Goal: Task Accomplishment & Management: Use online tool/utility

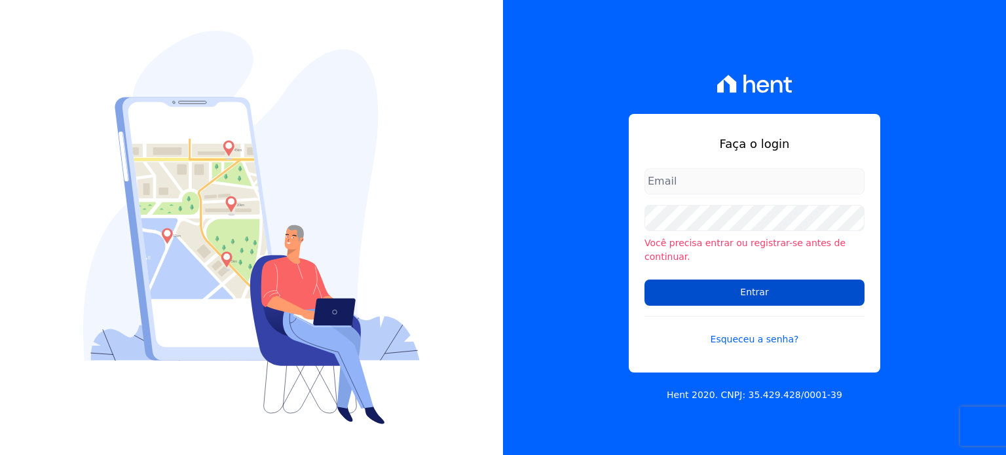
type input "[EMAIL_ADDRESS][DOMAIN_NAME]"
click at [682, 288] on input "Entrar" at bounding box center [754, 293] width 220 height 26
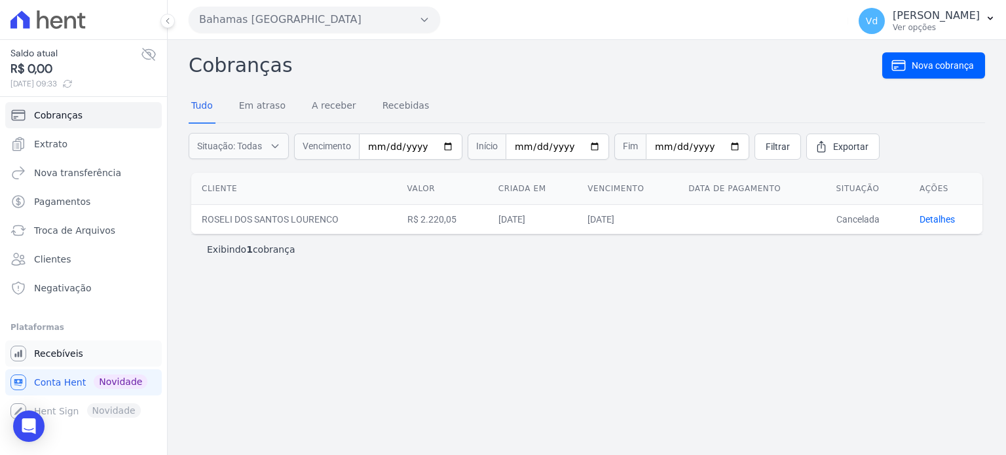
click at [64, 357] on span "Recebíveis" at bounding box center [58, 353] width 49 height 13
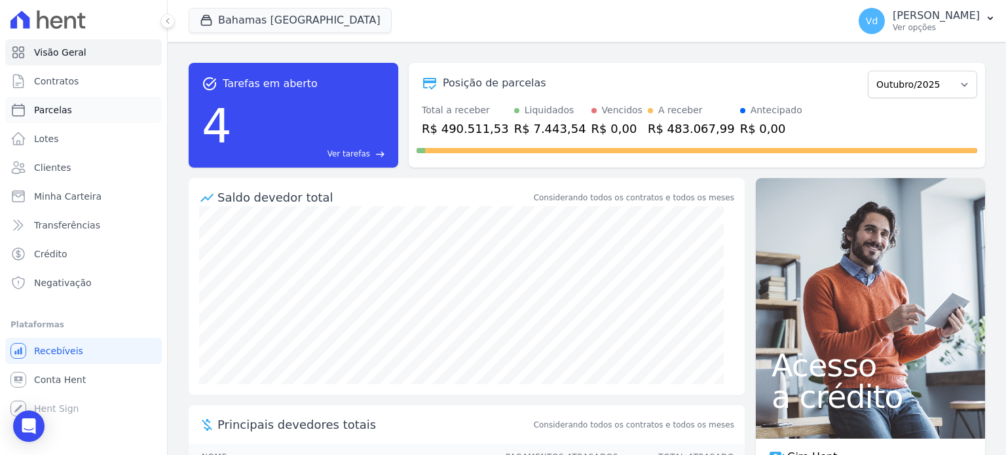
click at [76, 105] on link "Parcelas" at bounding box center [83, 110] width 157 height 26
select select
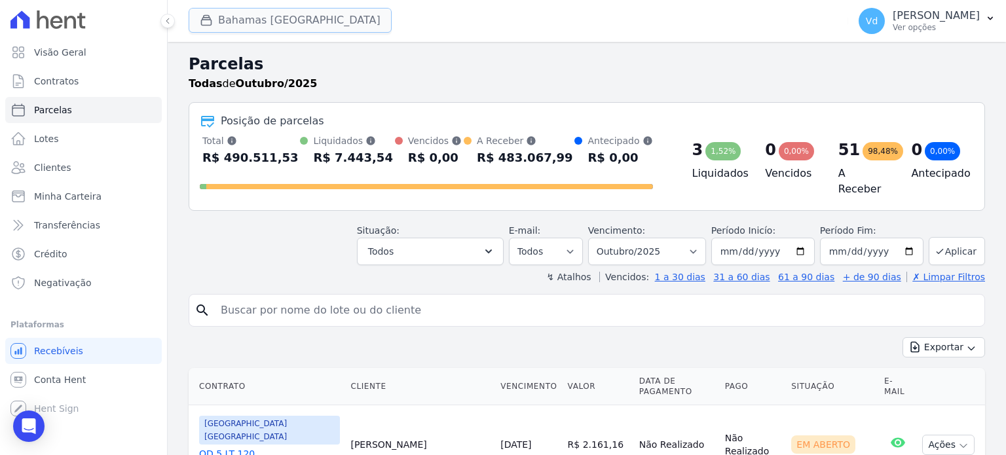
click at [272, 21] on button "Bahamas East Village" at bounding box center [290, 20] width 203 height 25
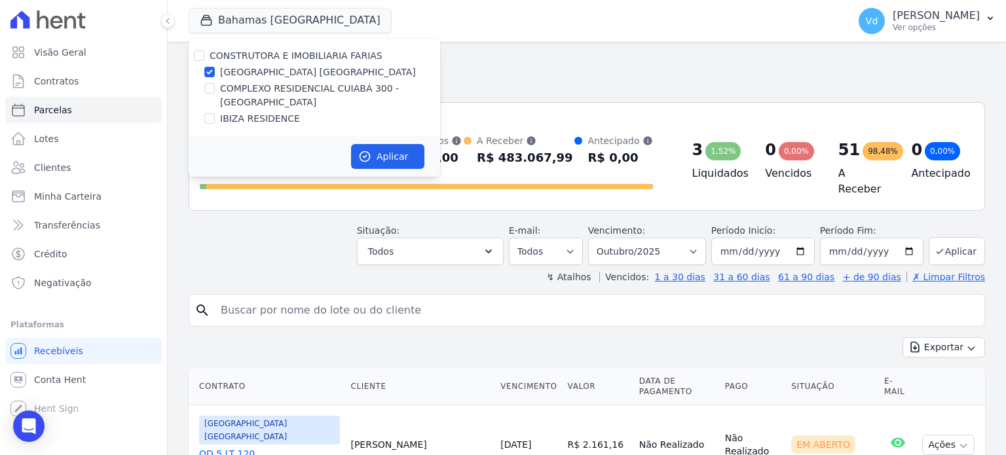
click at [557, 52] on h2 "Parcelas" at bounding box center [587, 64] width 796 height 24
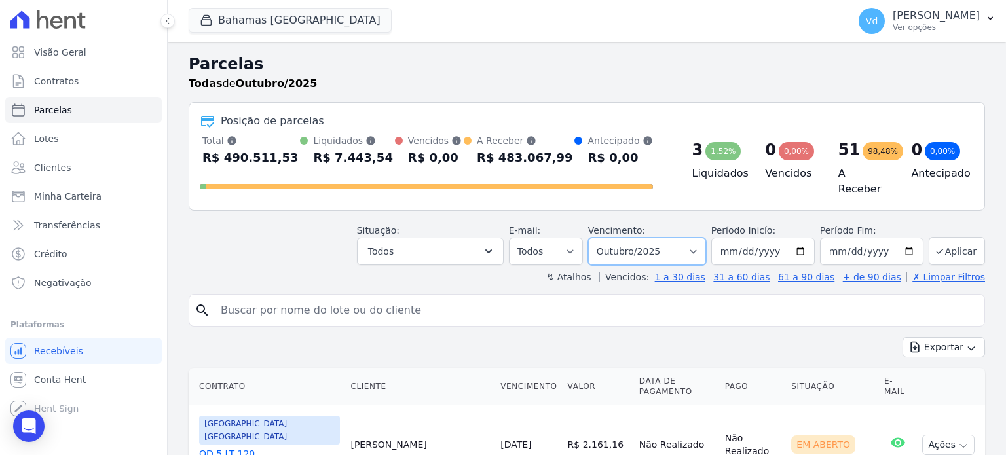
click at [656, 247] on select "Filtrar por período ──────── Todos os meses Outubro/2022 Novembro/2022 Dezembro…" at bounding box center [647, 252] width 118 height 28
select select "09/2025"
click at [599, 238] on select "Filtrar por período ──────── Todos os meses Outubro/2022 Novembro/2022 Dezembro…" at bounding box center [647, 252] width 118 height 28
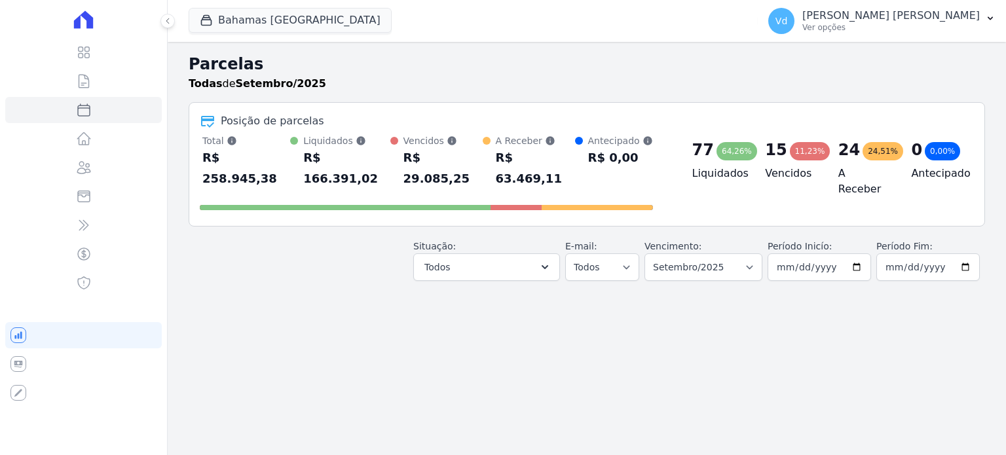
select select
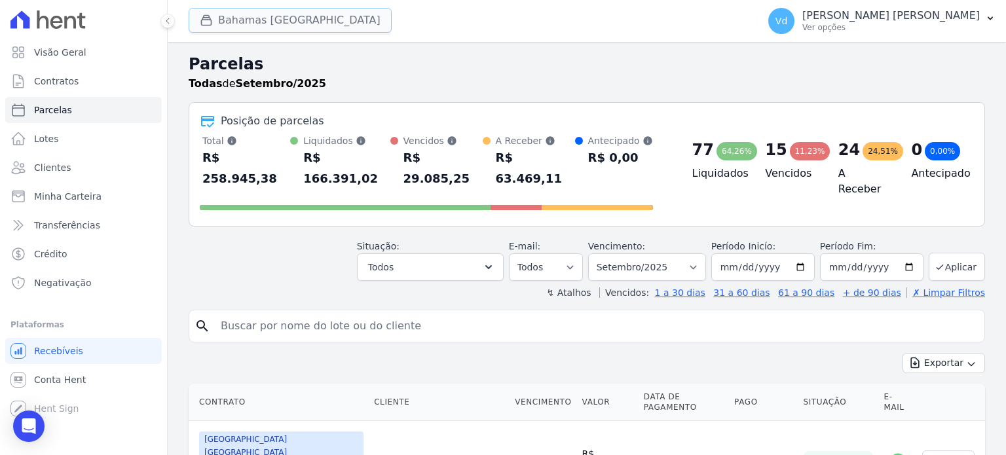
click at [282, 19] on button "Bahamas East Village" at bounding box center [290, 20] width 203 height 25
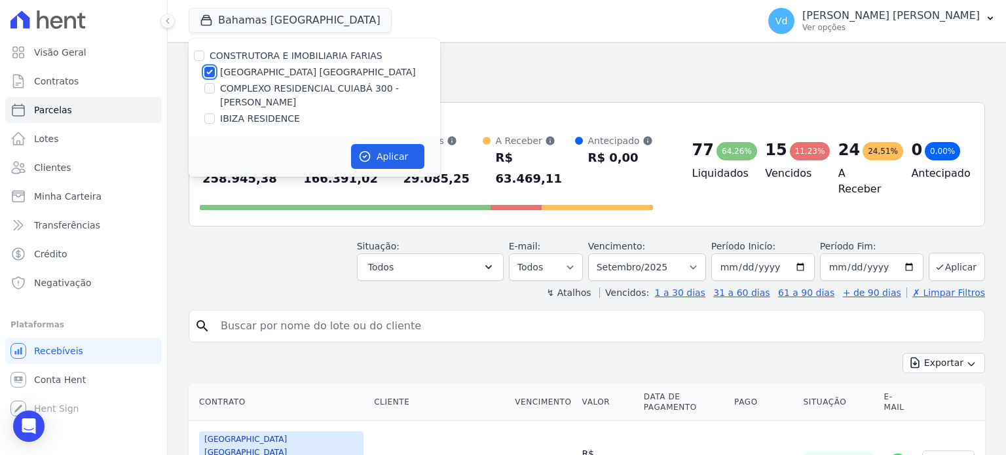
click at [209, 71] on input "[GEOGRAPHIC_DATA] [GEOGRAPHIC_DATA]" at bounding box center [209, 72] width 10 height 10
click at [205, 71] on input "[GEOGRAPHIC_DATA] [GEOGRAPHIC_DATA]" at bounding box center [209, 72] width 10 height 10
checkbox input "true"
click at [538, 54] on h2 "Parcelas" at bounding box center [587, 64] width 796 height 24
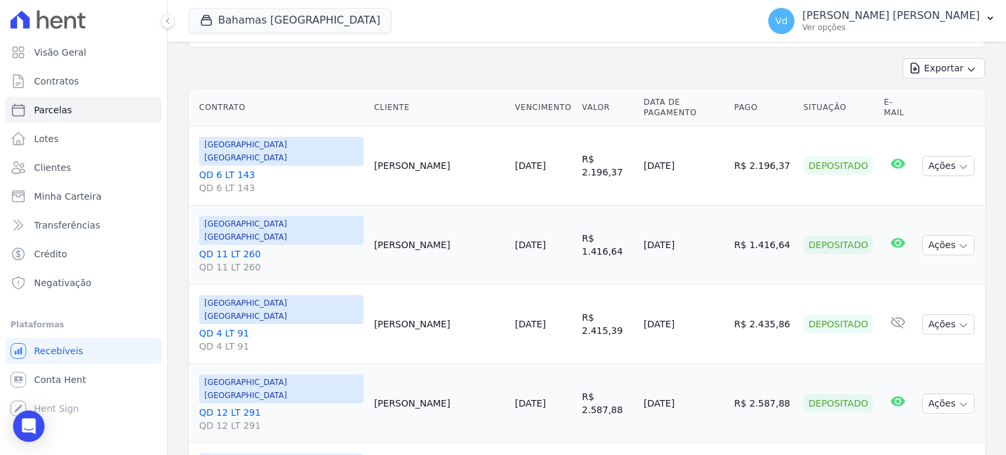
scroll to position [65, 0]
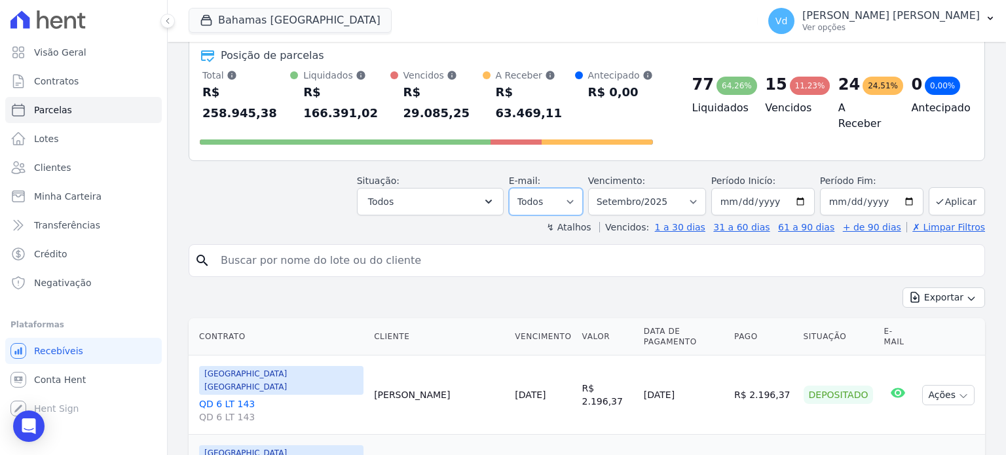
click at [582, 188] on select "Todos Lido Não-lido" at bounding box center [546, 202] width 74 height 28
click at [495, 195] on icon "button" at bounding box center [488, 201] width 13 height 13
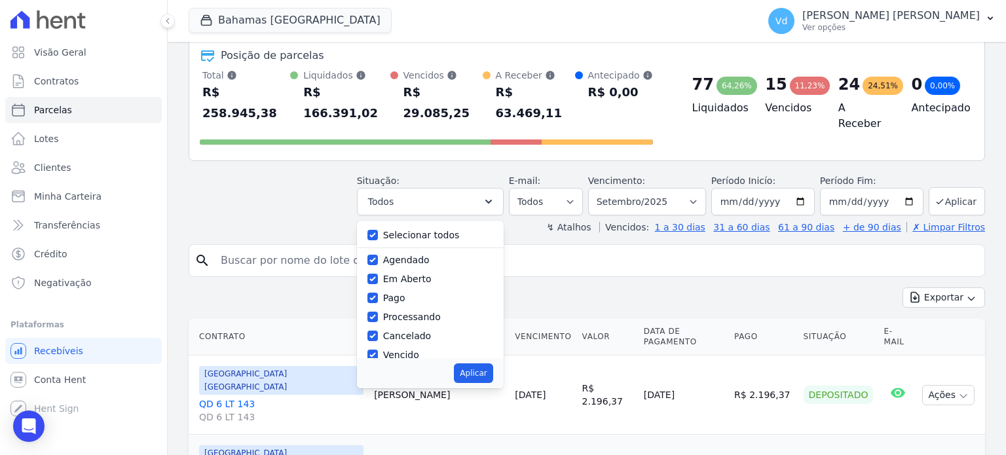
click at [424, 230] on label "Selecionar todos" at bounding box center [421, 235] width 77 height 10
click at [378, 230] on input "Selecionar todos" at bounding box center [372, 235] width 10 height 10
checkbox input "false"
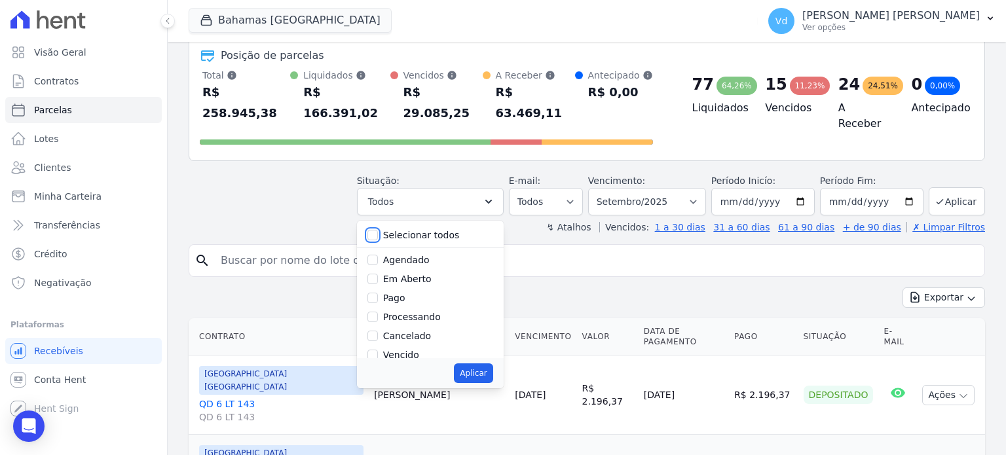
checkbox input "false"
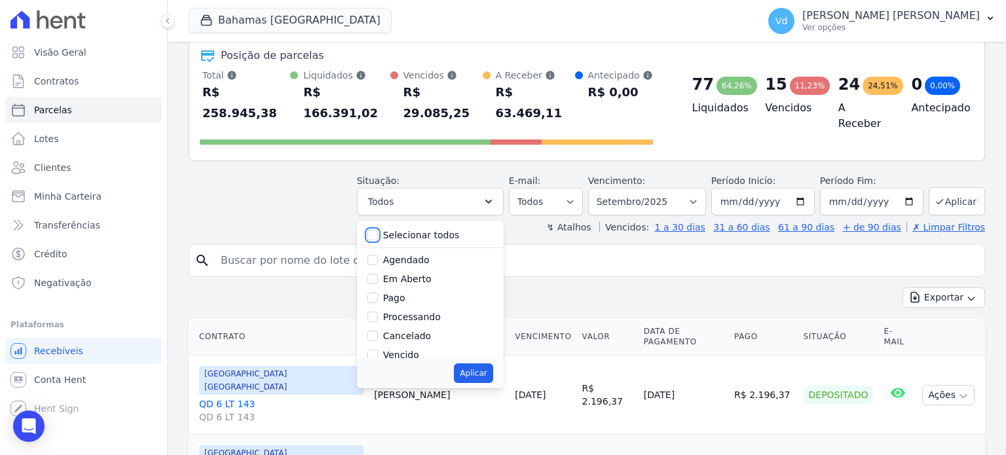
checkbox input "false"
click at [378, 274] on input "Em Aberto" at bounding box center [372, 279] width 10 height 10
checkbox input "true"
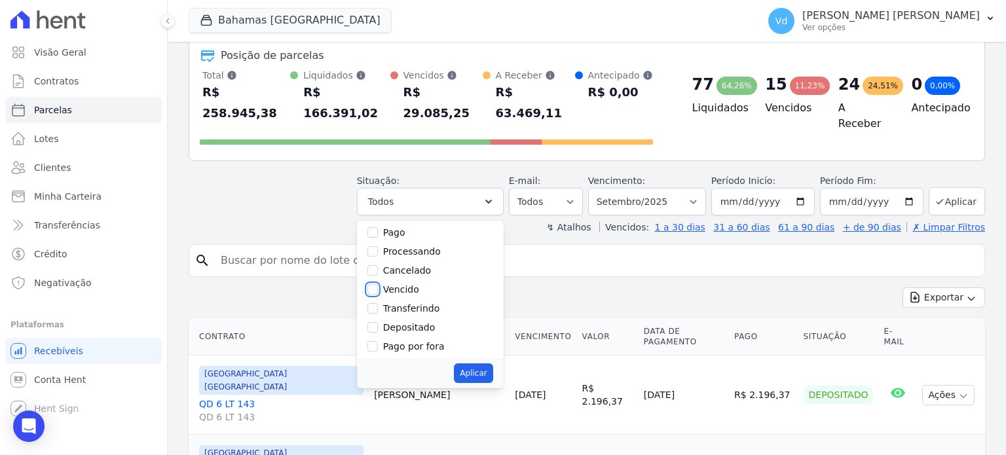
click at [378, 284] on input "Vencido" at bounding box center [372, 289] width 10 height 10
checkbox input "true"
click at [493, 364] on button "Aplicar" at bounding box center [473, 374] width 39 height 20
select select "pending"
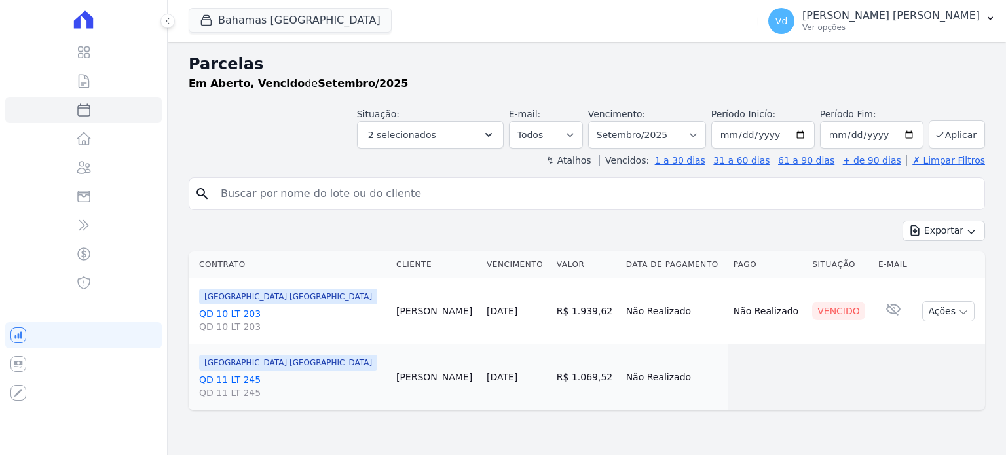
select select
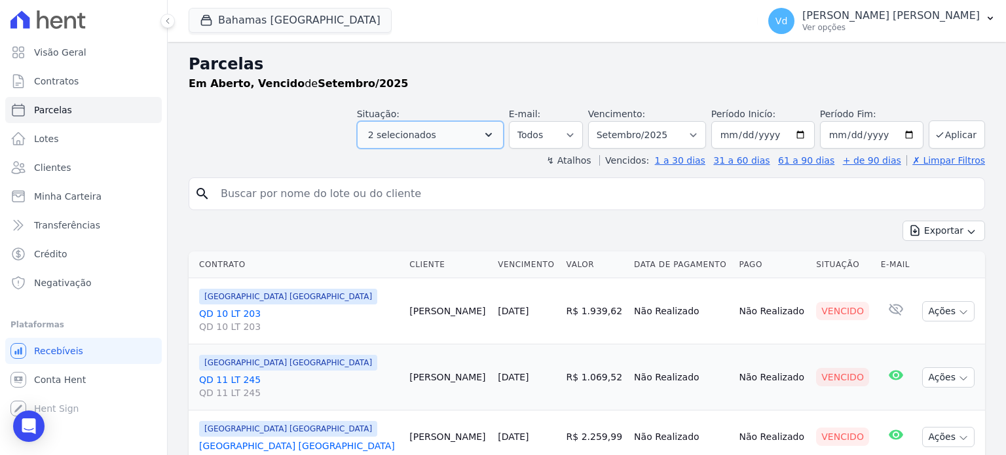
click at [495, 132] on icon "button" at bounding box center [488, 134] width 13 height 13
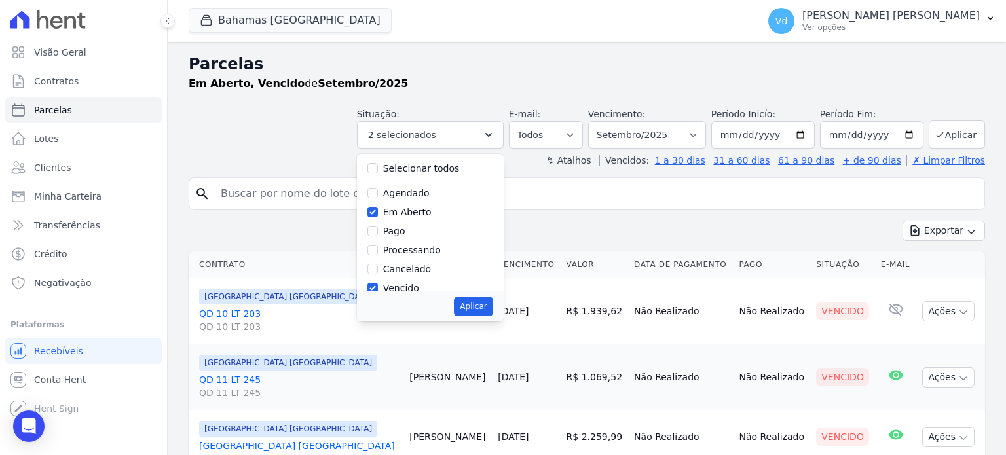
click at [396, 193] on label "Agendado" at bounding box center [406, 193] width 47 height 10
click at [378, 193] on input "Agendado" at bounding box center [372, 193] width 10 height 10
checkbox input "true"
click at [405, 248] on label "Processando" at bounding box center [412, 250] width 58 height 10
click at [378, 248] on input "Processando" at bounding box center [372, 250] width 10 height 10
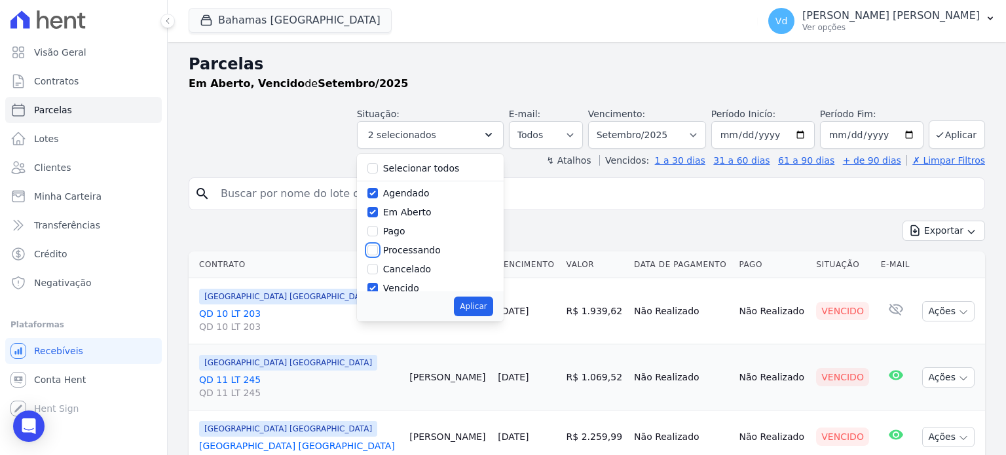
checkbox input "true"
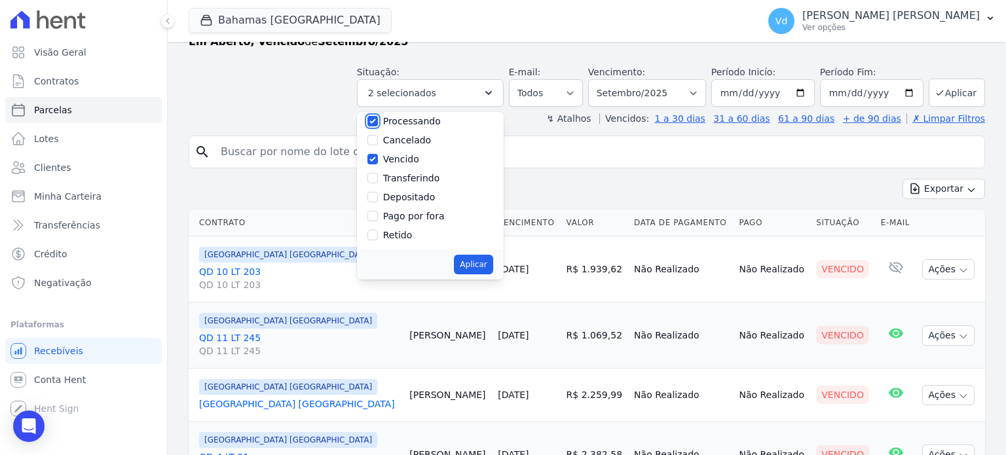
scroll to position [65, 0]
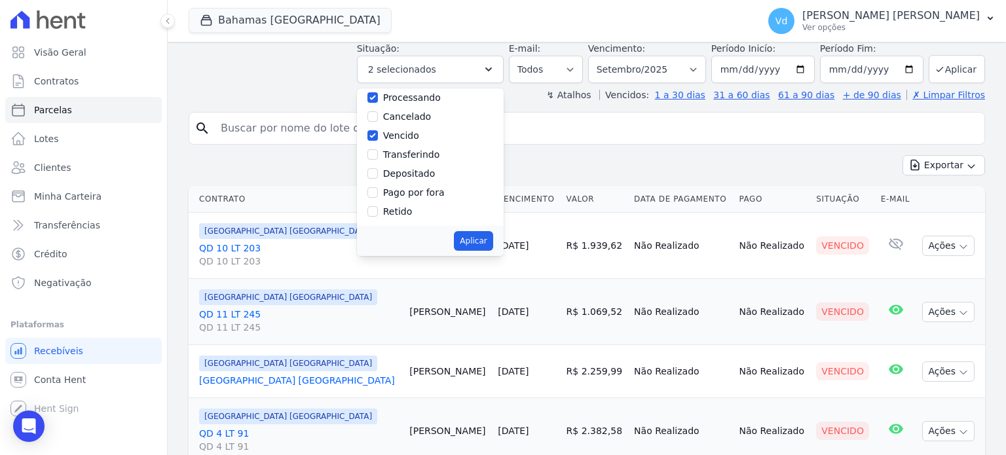
drag, startPoint x: 425, startPoint y: 192, endPoint x: 430, endPoint y: 198, distance: 7.9
click at [425, 193] on label "Pago por fora" at bounding box center [414, 192] width 62 height 10
click at [378, 193] on input "Pago por fora" at bounding box center [372, 192] width 10 height 10
checkbox input "true"
click at [492, 246] on button "Aplicar" at bounding box center [473, 241] width 39 height 20
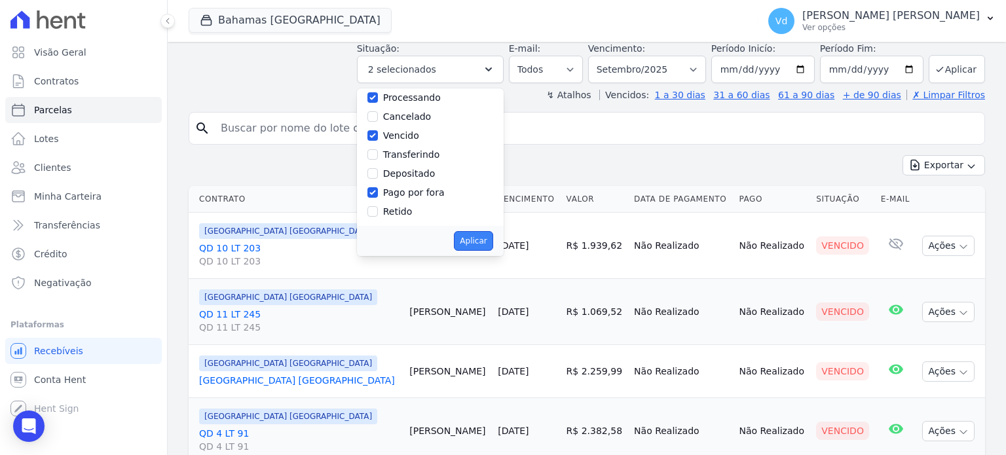
select select "scheduled"
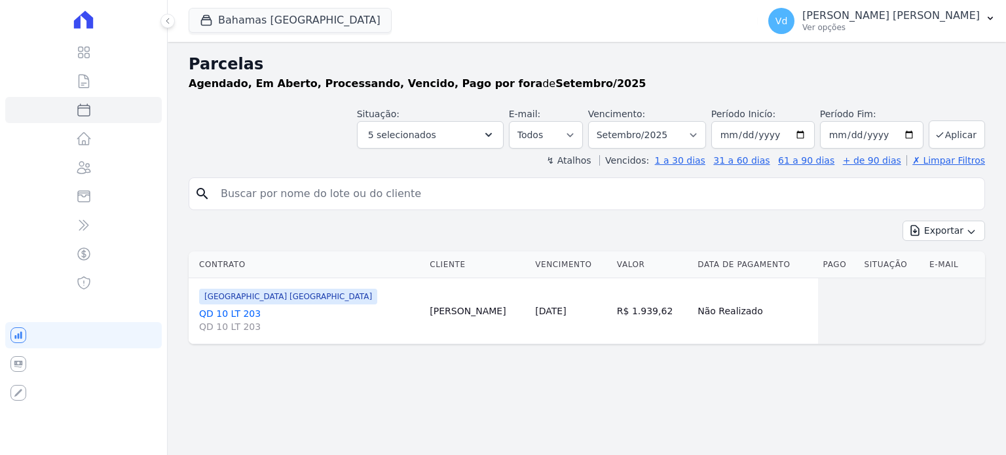
select select
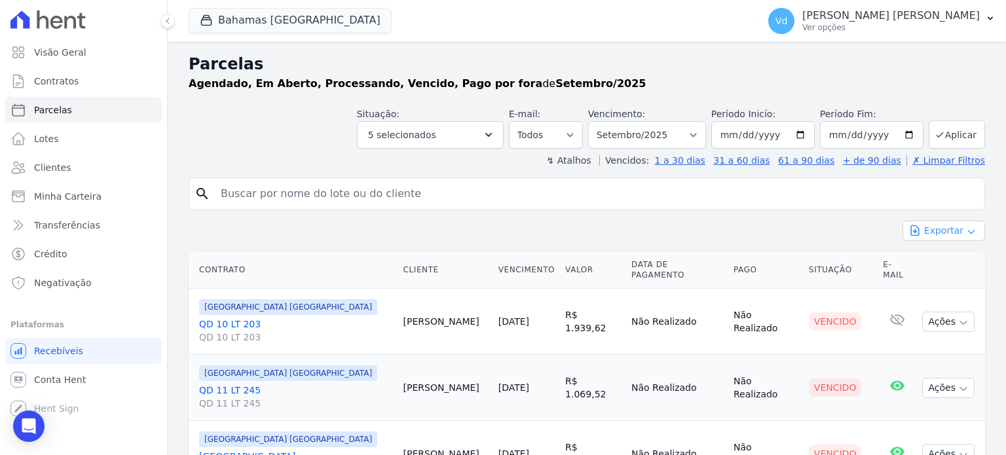
click at [966, 233] on icon "button" at bounding box center [971, 232] width 10 height 10
click at [935, 280] on span "Exportar CSV" at bounding box center [942, 284] width 69 height 13
